Goal: Transaction & Acquisition: Purchase product/service

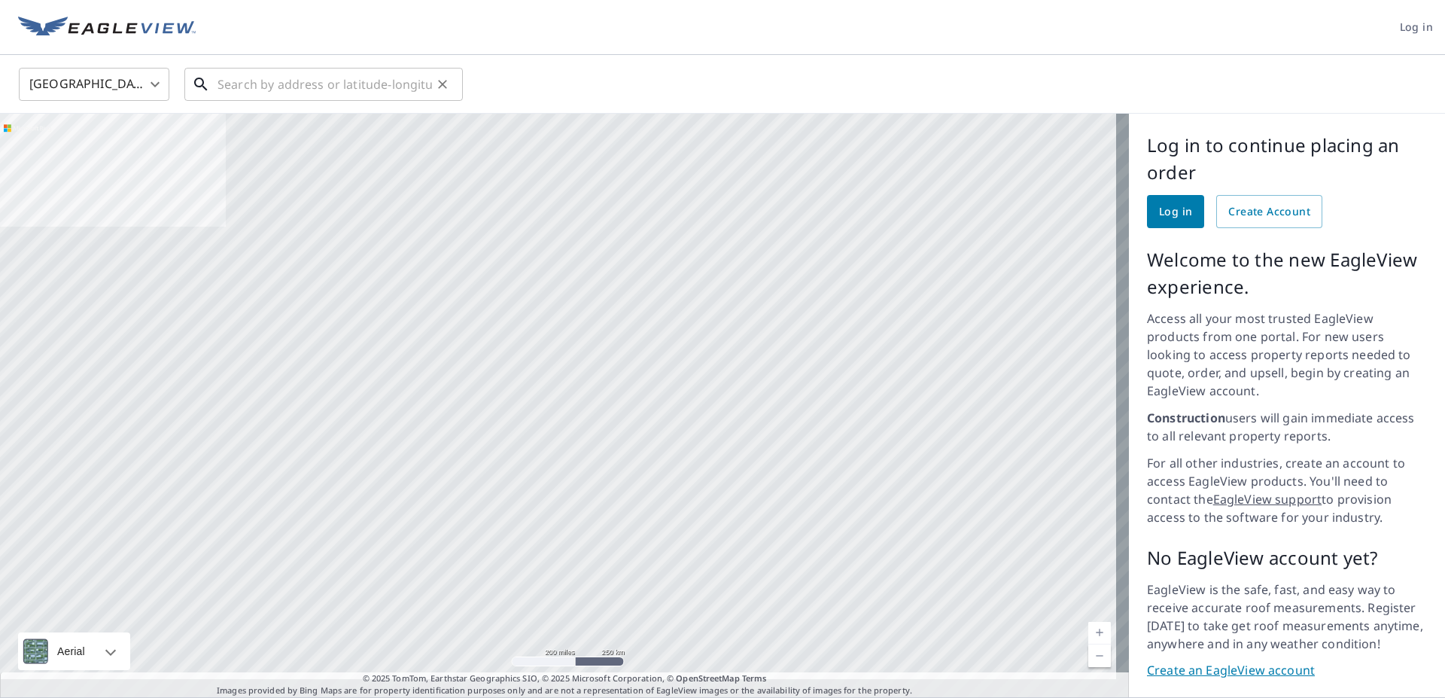
click at [264, 84] on input "text" at bounding box center [325, 84] width 215 height 42
click at [265, 84] on input "text" at bounding box center [325, 84] width 215 height 42
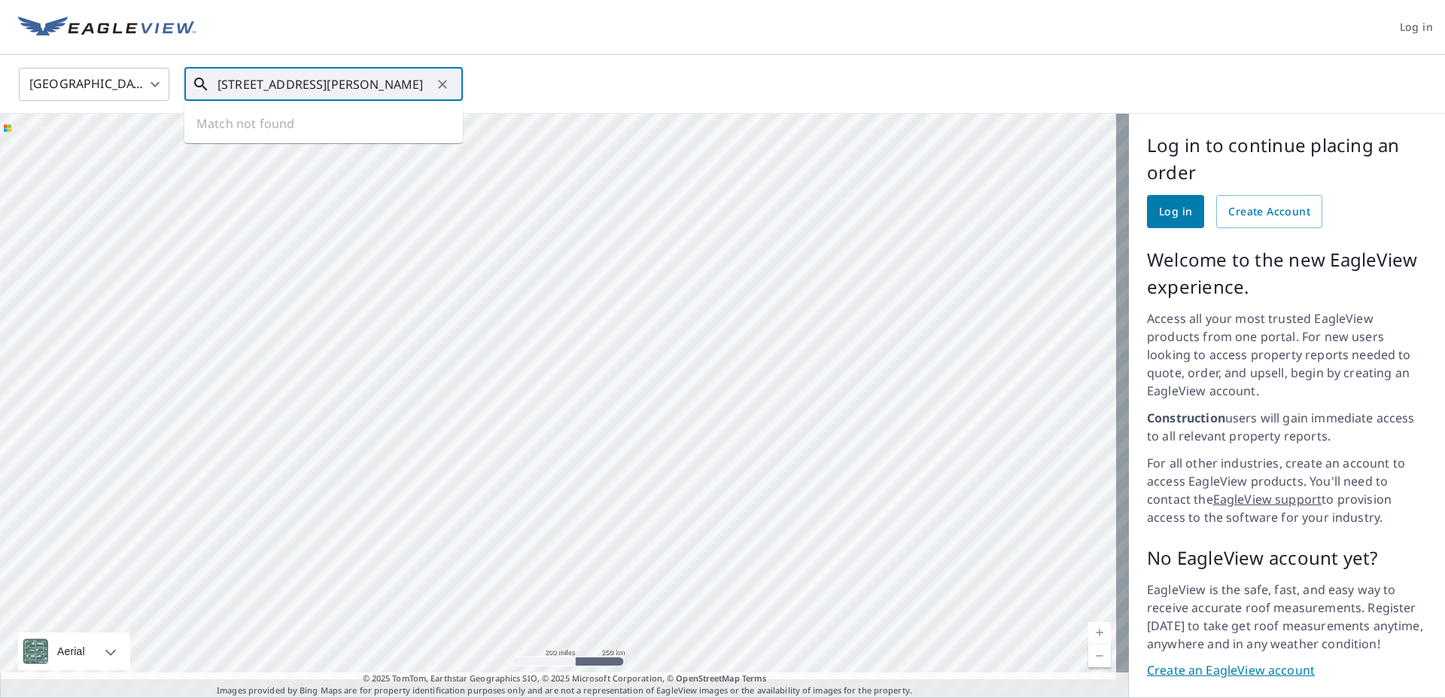
scroll to position [0, 28]
type input "[STREET_ADDRESS][PERSON_NAME]"
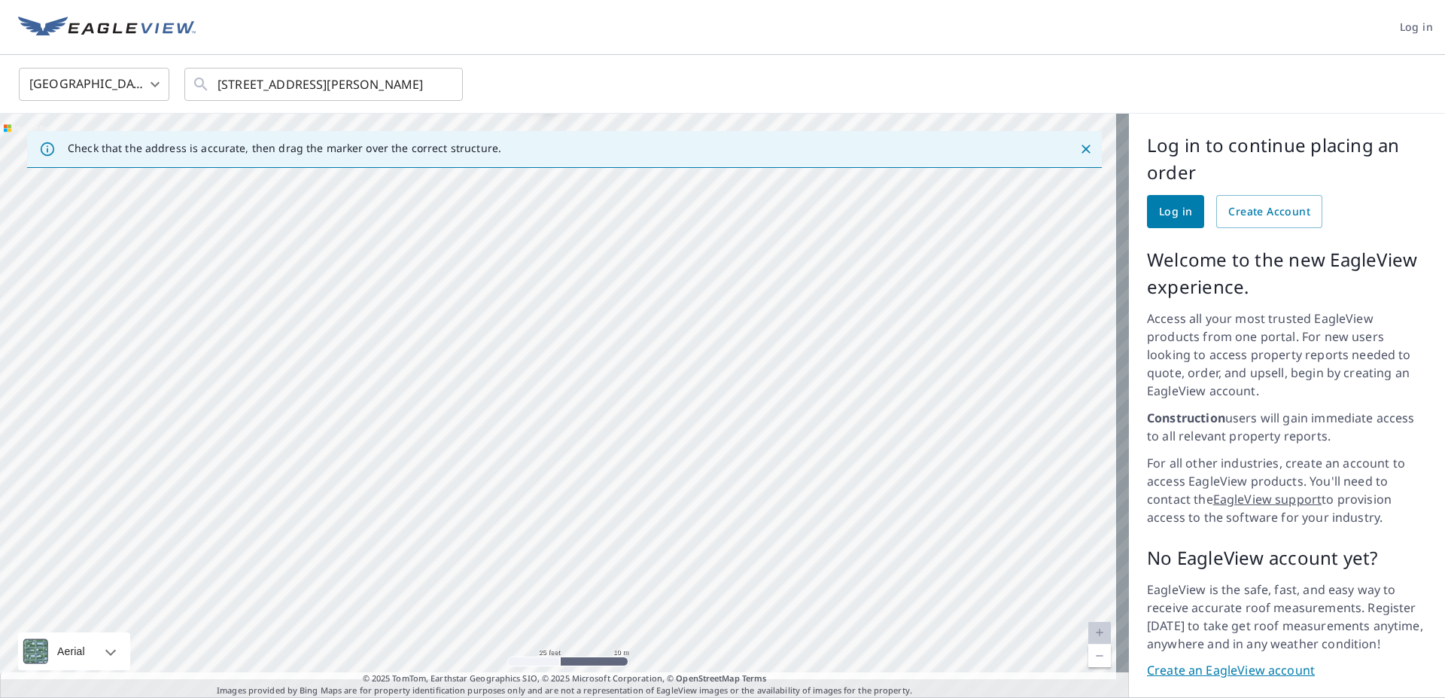
drag, startPoint x: 603, startPoint y: 227, endPoint x: 623, endPoint y: 641, distance: 414.6
click at [623, 638] on div "[STREET_ADDRESS][PERSON_NAME]" at bounding box center [564, 405] width 1129 height 583
click at [1167, 214] on span "Log in" at bounding box center [1175, 212] width 33 height 19
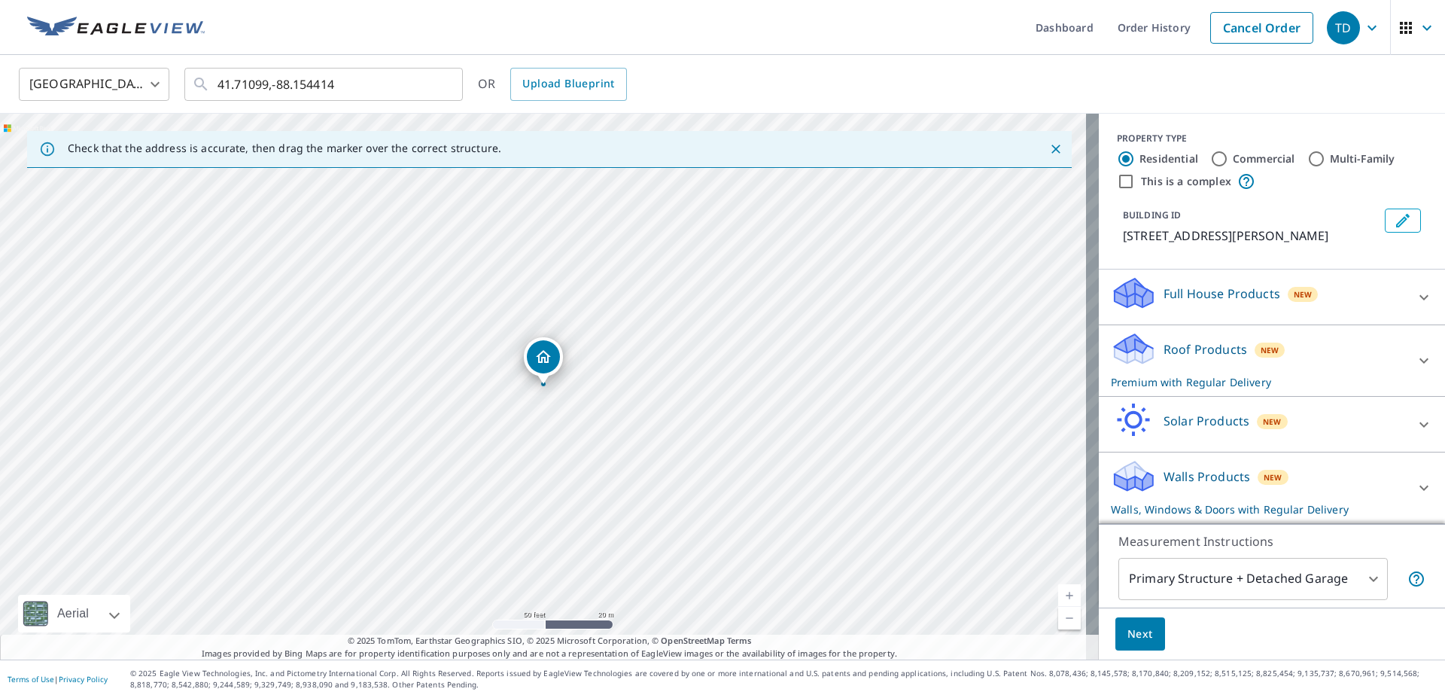
click at [1406, 302] on div at bounding box center [1424, 297] width 36 height 36
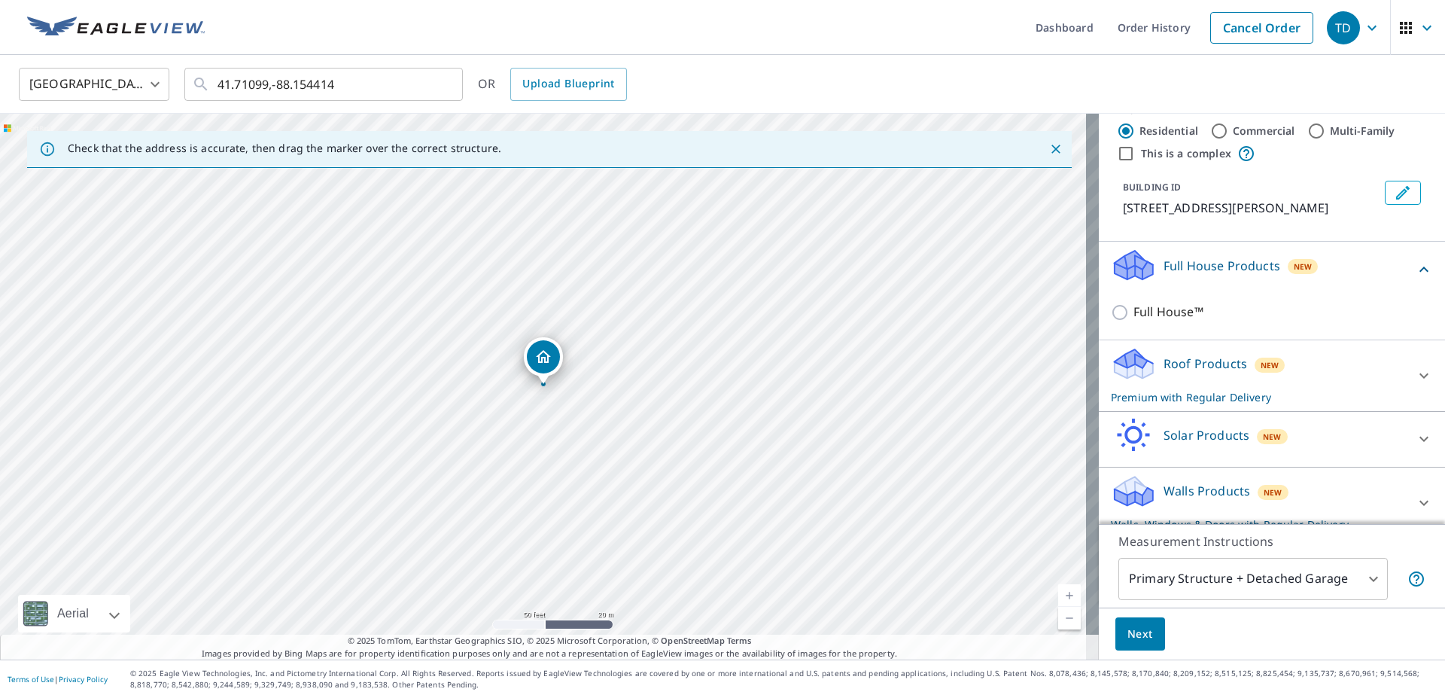
scroll to position [43, 0]
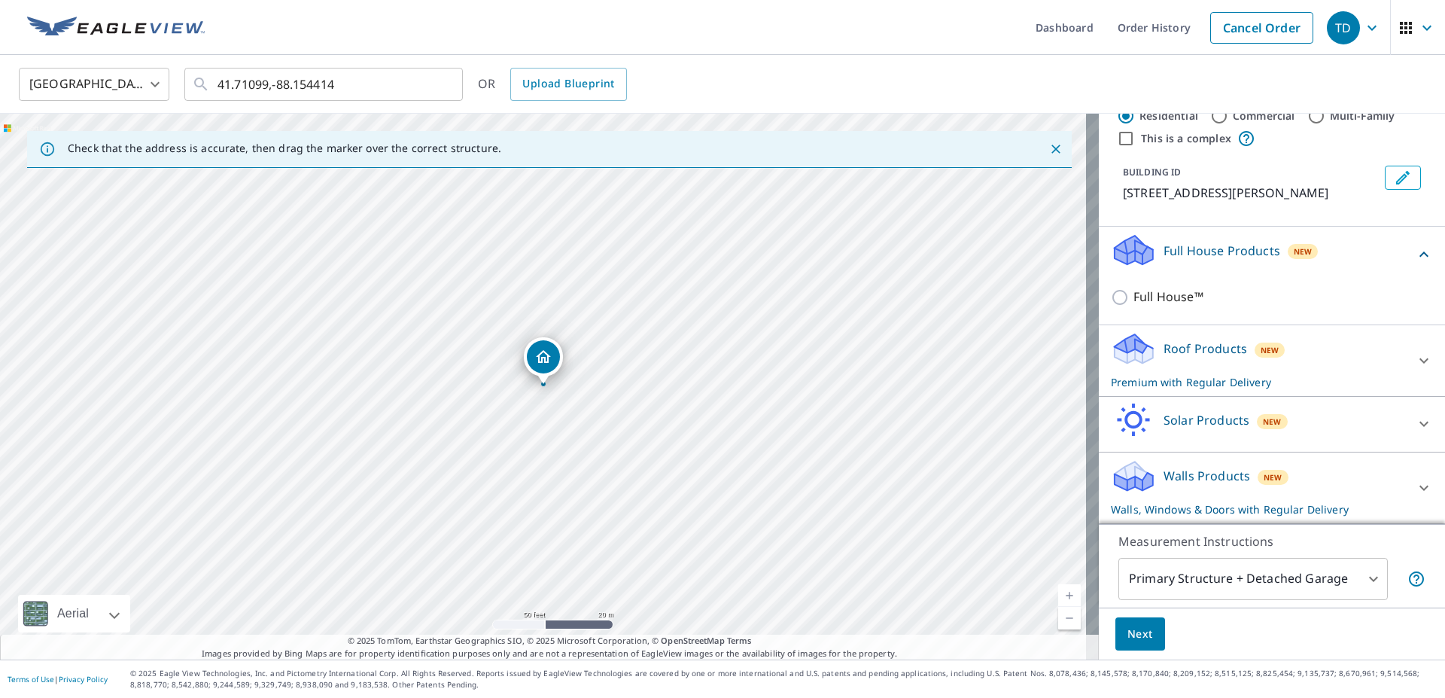
click at [1406, 352] on div at bounding box center [1424, 361] width 36 height 36
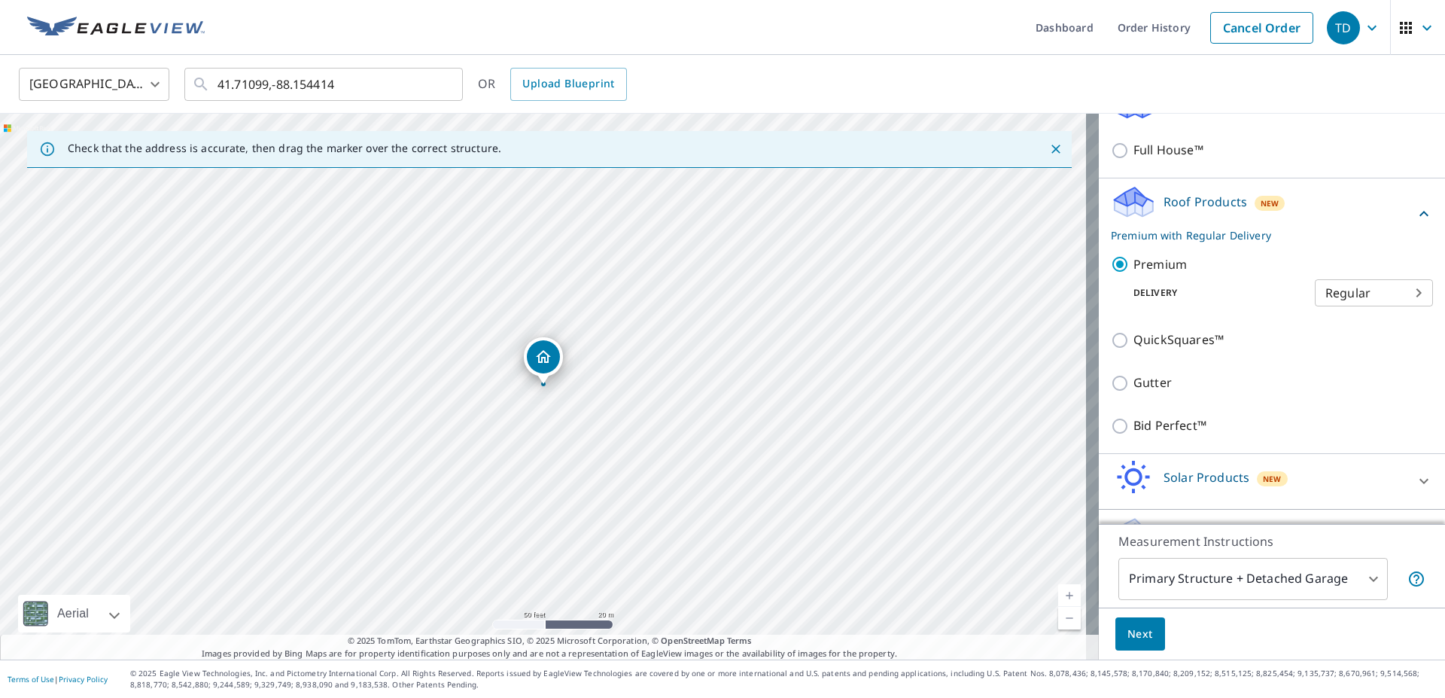
scroll to position [248, 0]
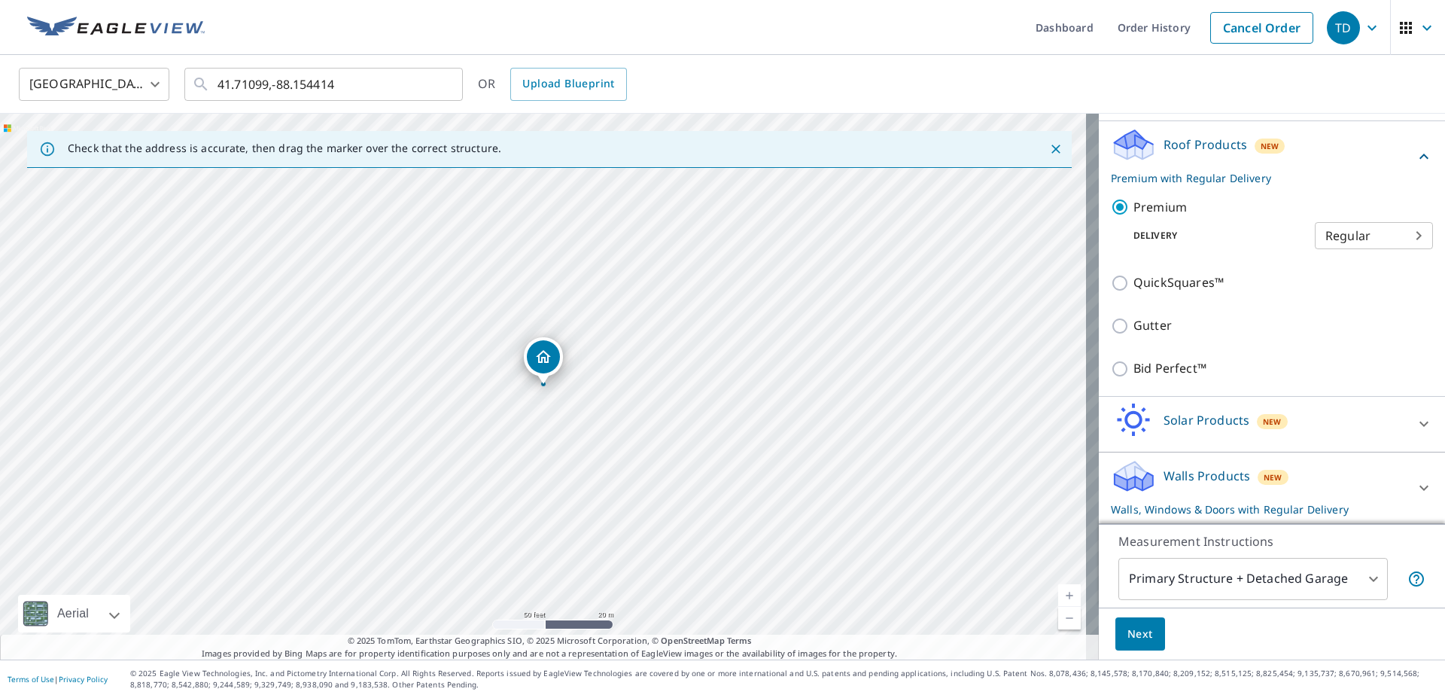
click at [1415, 417] on icon at bounding box center [1424, 424] width 18 height 18
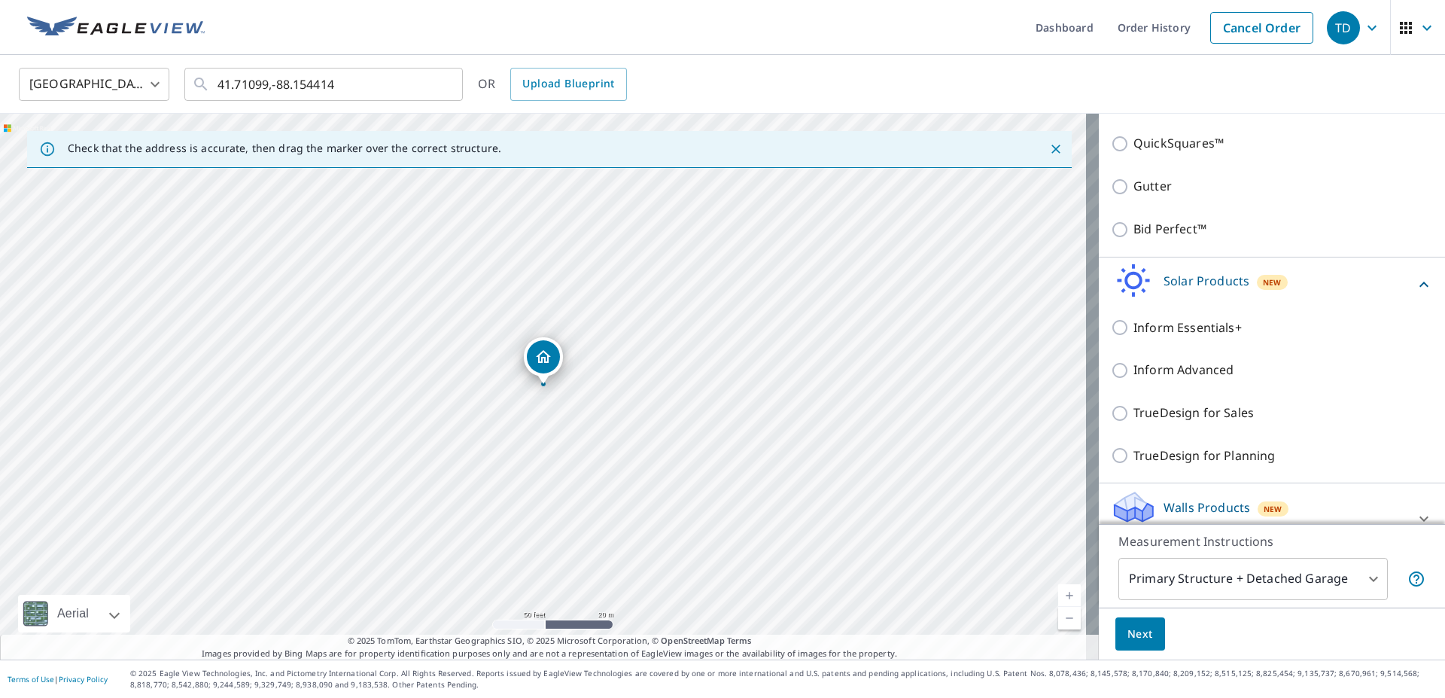
scroll to position [420, 0]
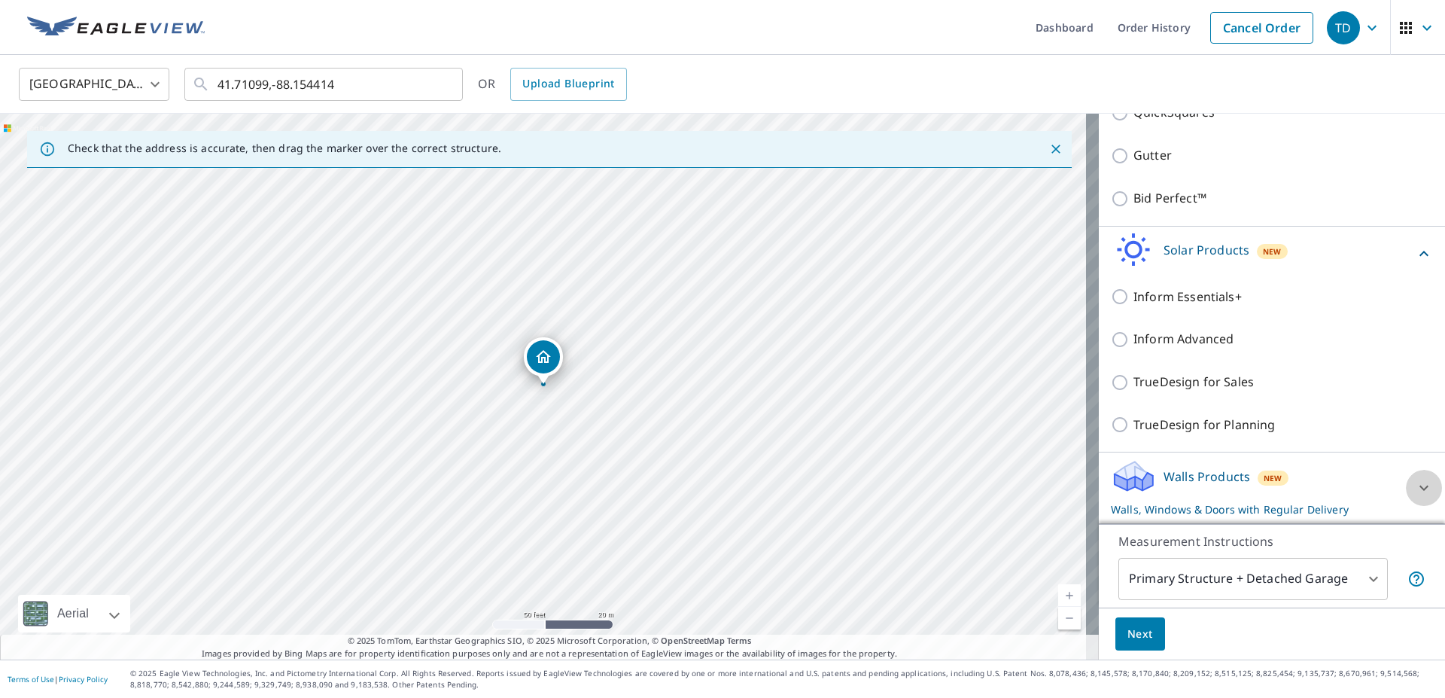
click at [1415, 487] on icon at bounding box center [1424, 488] width 18 height 18
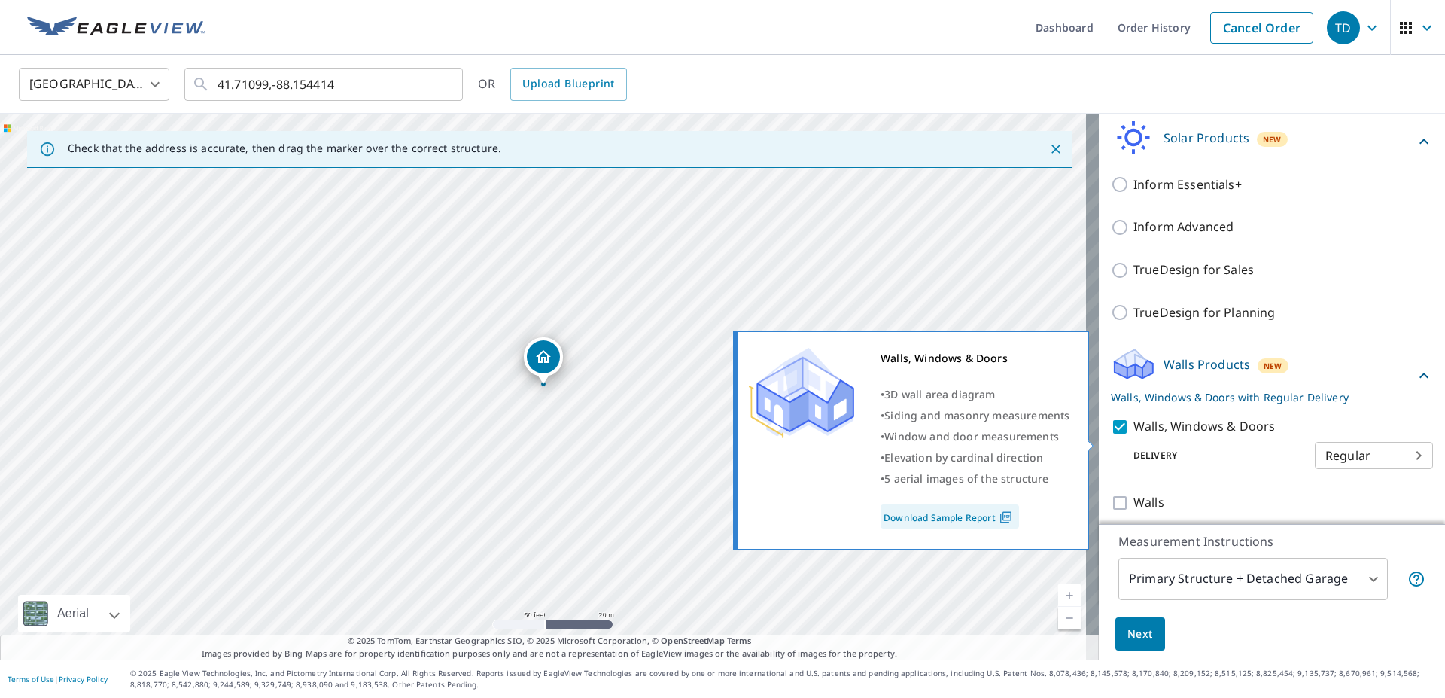
scroll to position [540, 0]
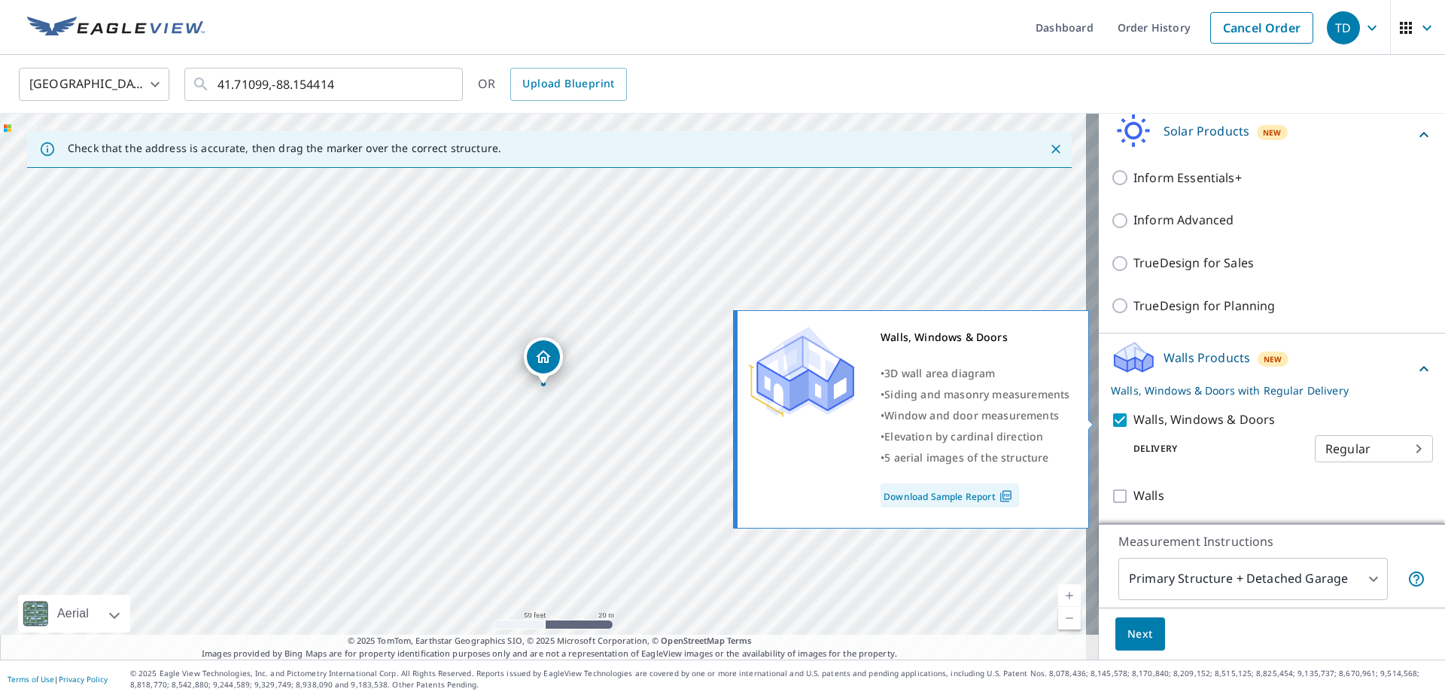
click at [1111, 419] on input "Walls, Windows & Doors" at bounding box center [1122, 420] width 23 height 18
checkbox input "false"
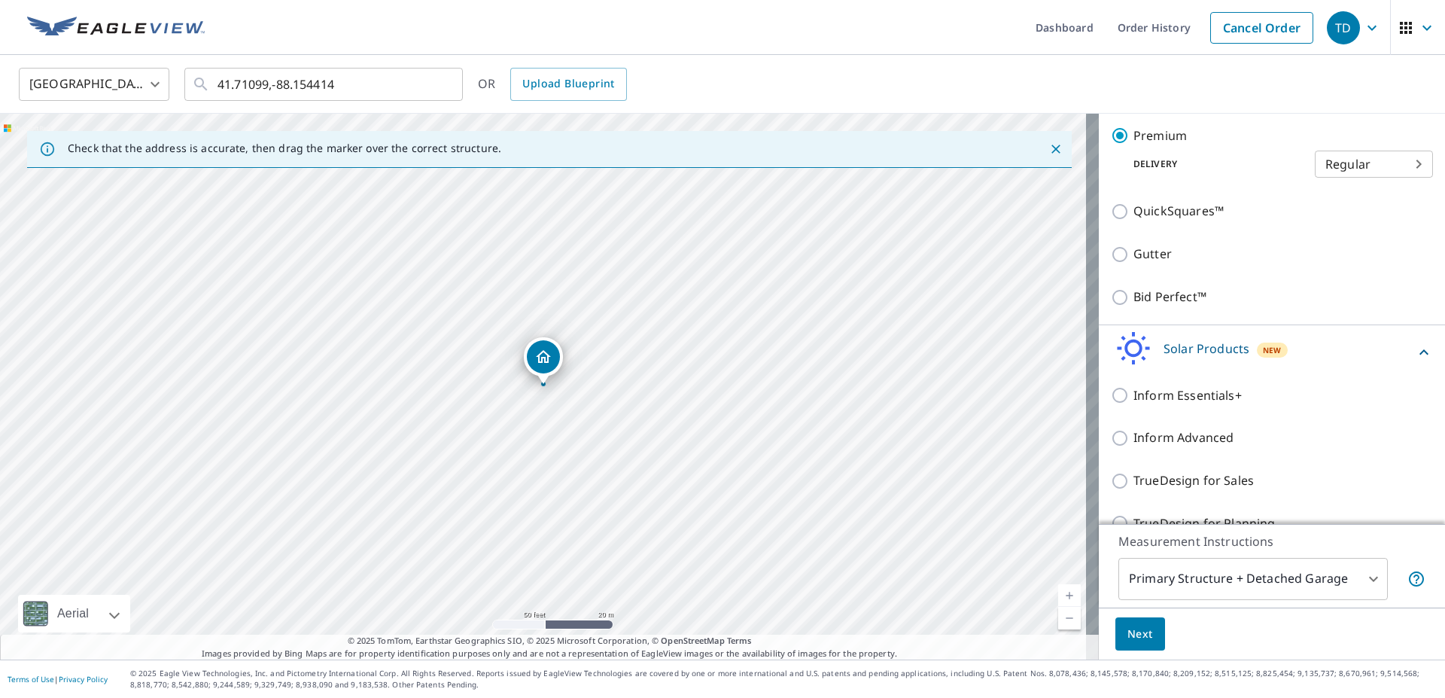
scroll to position [292, 0]
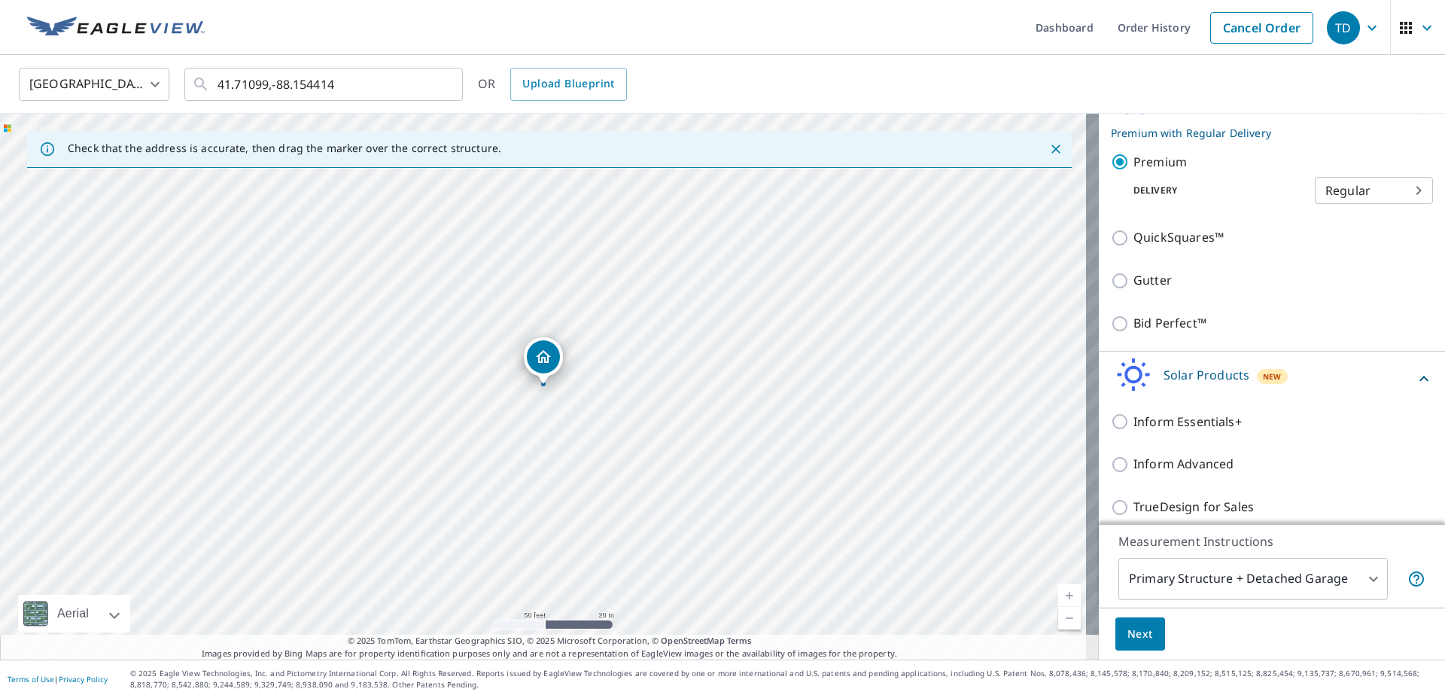
click at [1420, 378] on icon at bounding box center [1424, 378] width 9 height 5
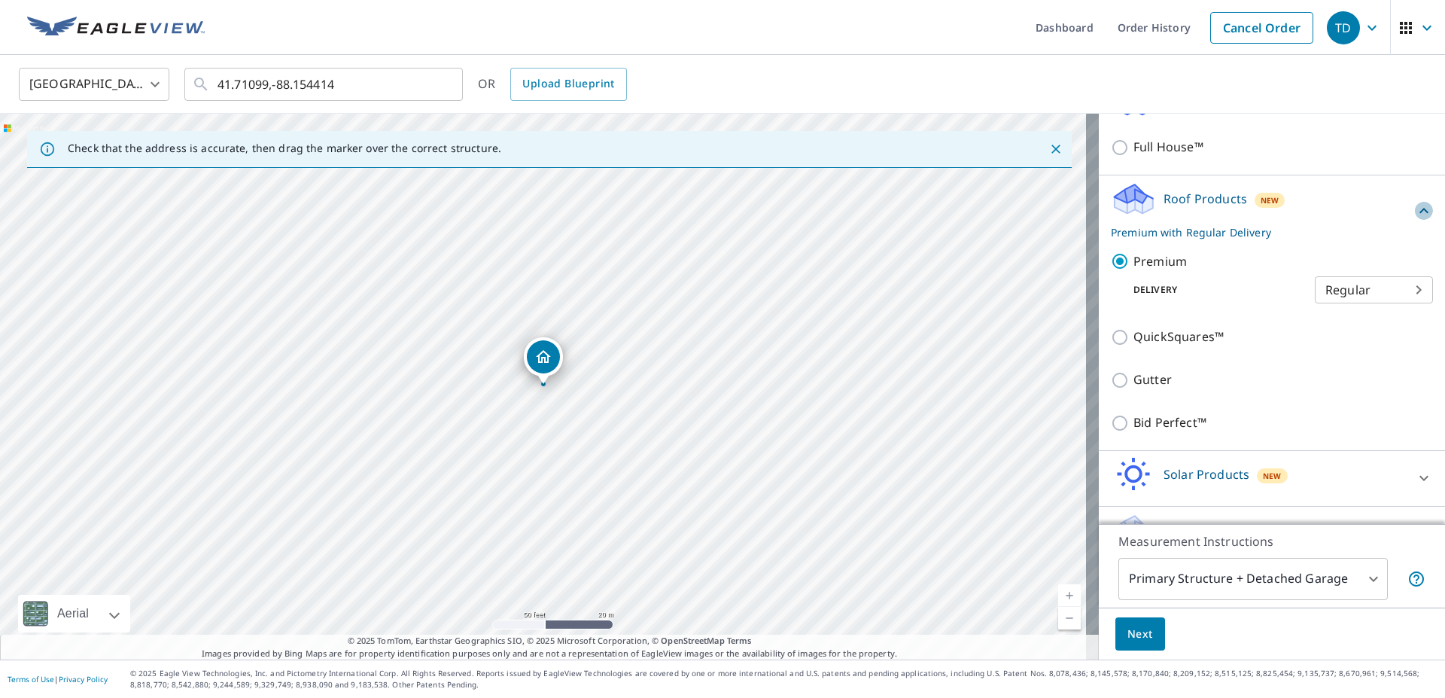
click at [1420, 211] on icon at bounding box center [1424, 210] width 9 height 5
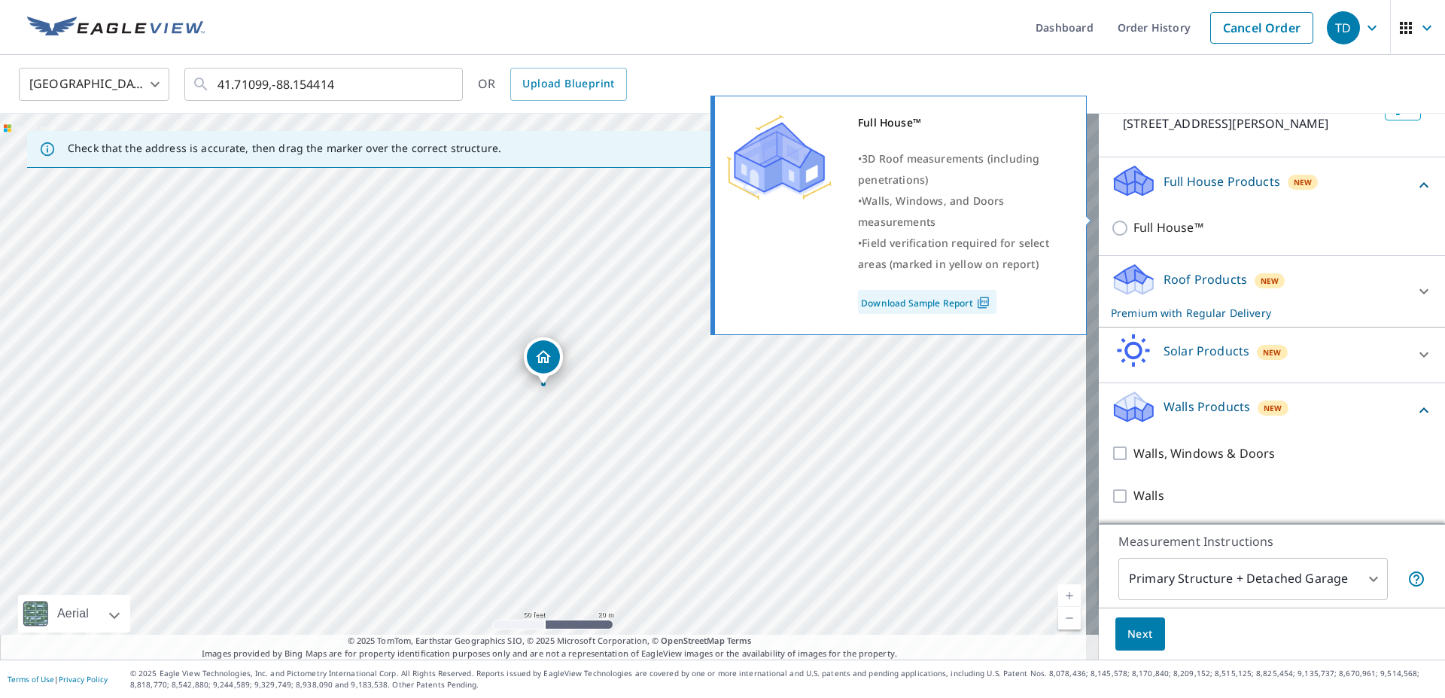
scroll to position [113, 0]
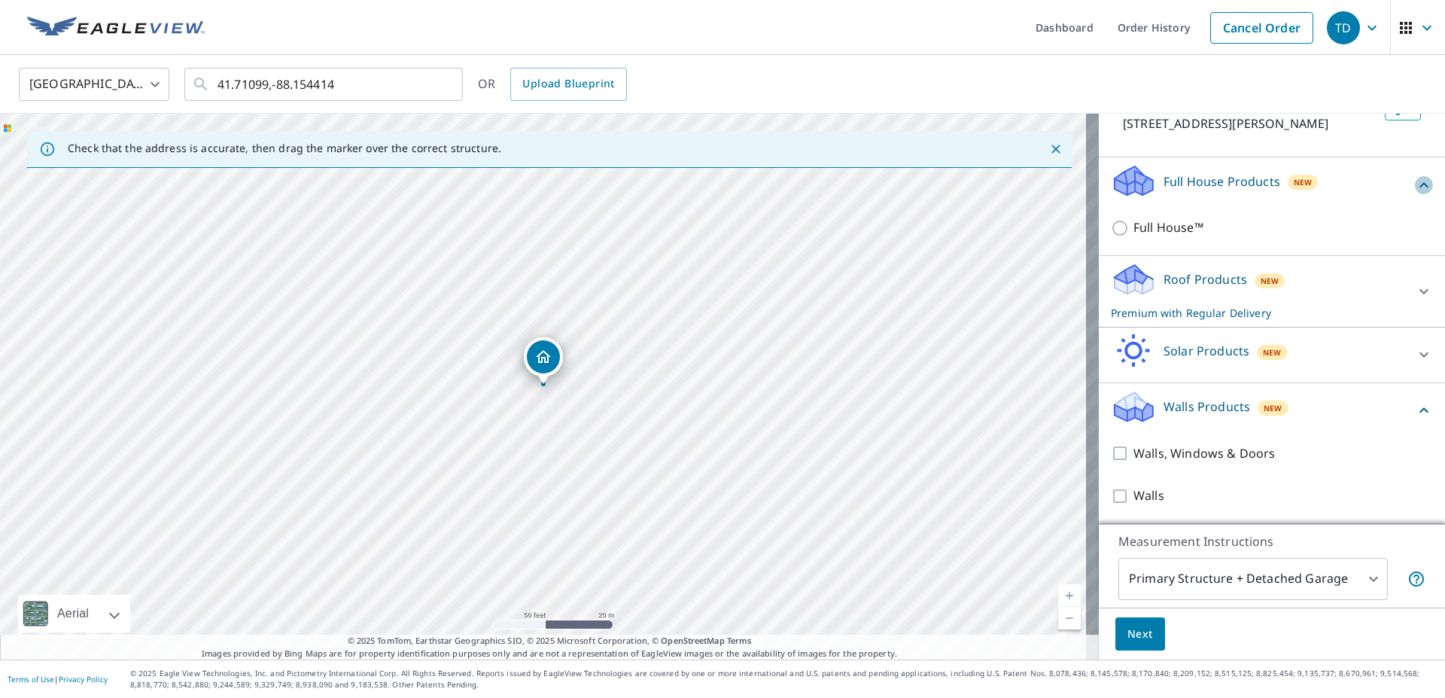
click at [1415, 184] on icon at bounding box center [1424, 185] width 18 height 18
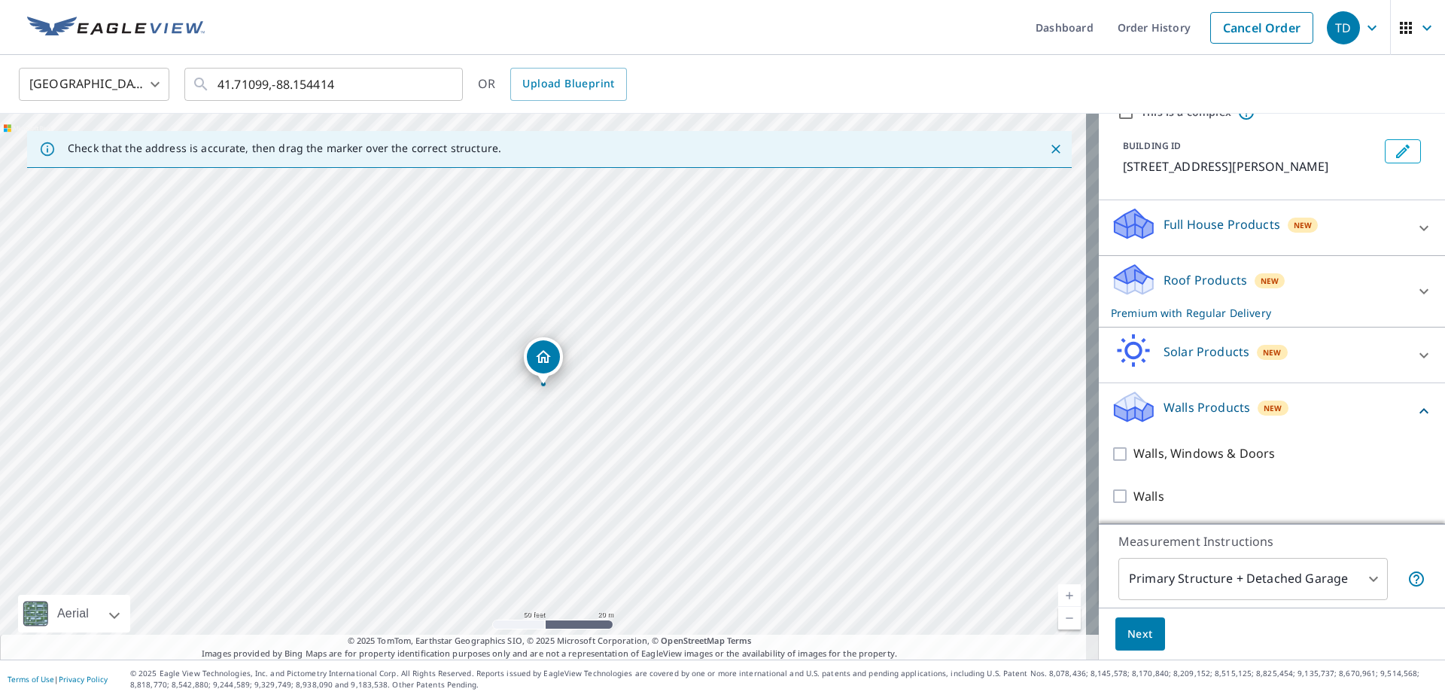
scroll to position [70, 0]
click at [1420, 411] on icon at bounding box center [1424, 410] width 9 height 5
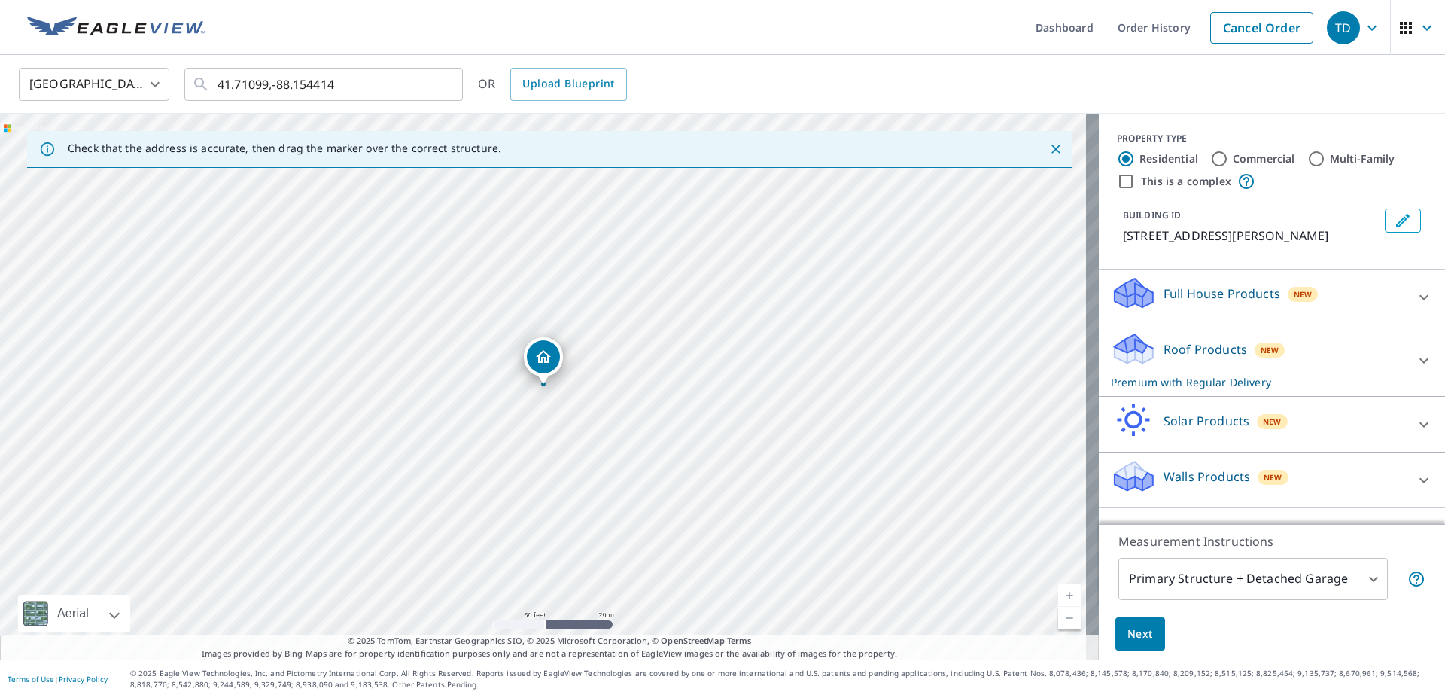
scroll to position [0, 0]
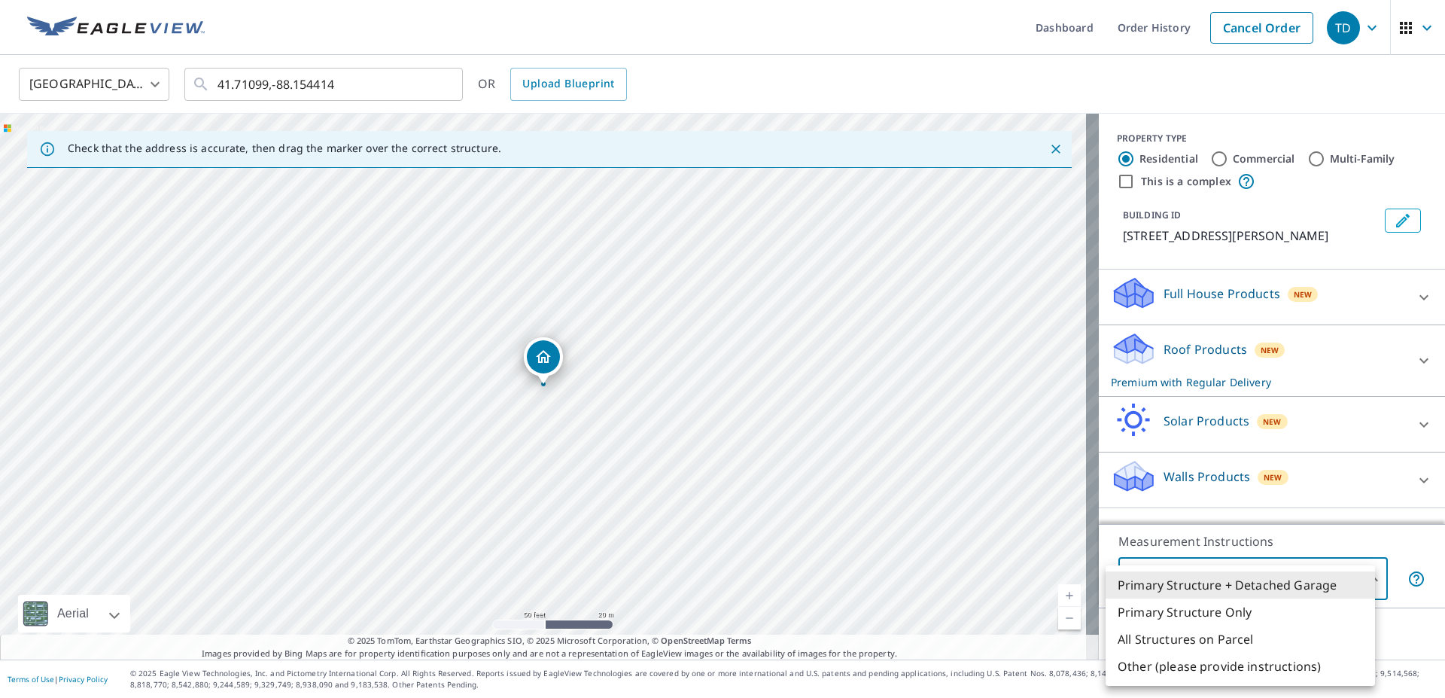
click at [1365, 580] on body "TD TD Dashboard Order History Cancel Order TD United States US ​ 41.71099,-88.1…" at bounding box center [722, 349] width 1445 height 698
click at [1305, 611] on li "Primary Structure Only" at bounding box center [1241, 611] width 270 height 27
type input "2"
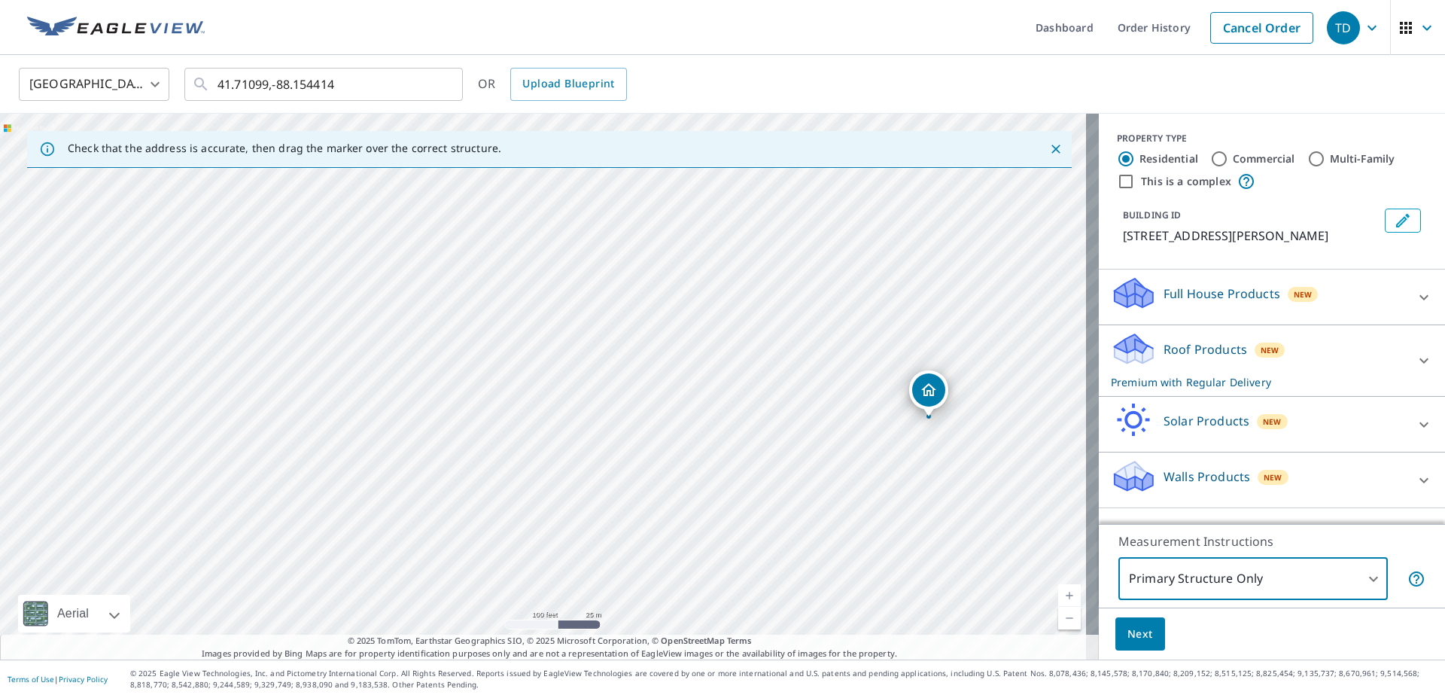
click at [1128, 631] on span "Next" at bounding box center [1141, 634] width 26 height 19
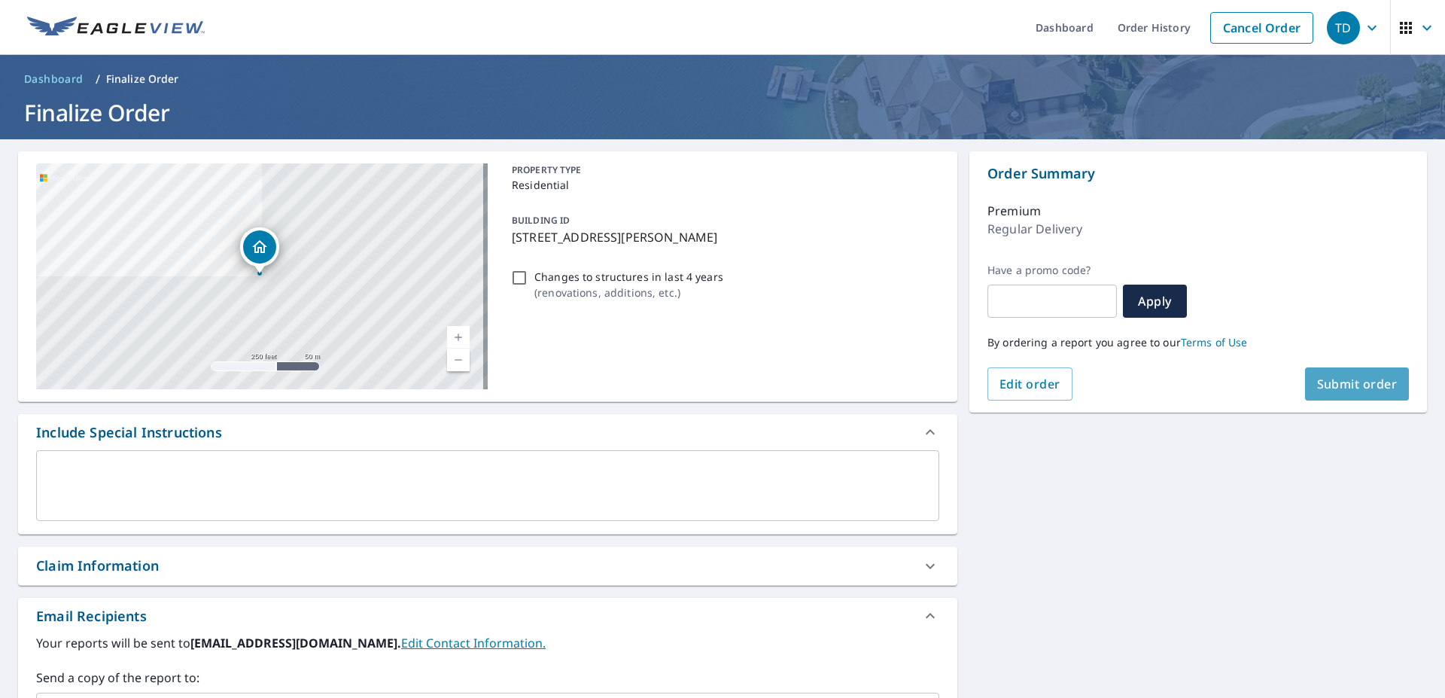
click at [1332, 382] on span "Submit order" at bounding box center [1357, 384] width 81 height 17
